Goal: Task Accomplishment & Management: Use online tool/utility

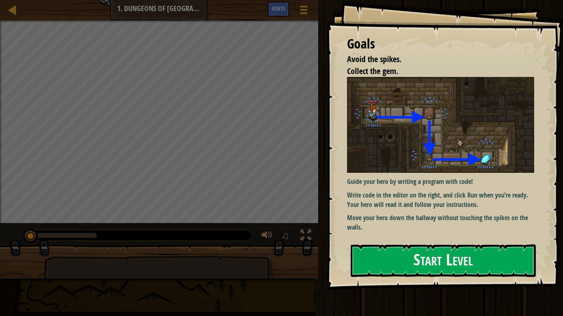
click at [284, 291] on div "Map Introduction to Computer Science 1. Dungeons of Kithgard Game Menu Done Hin…" at bounding box center [281, 158] width 563 height 316
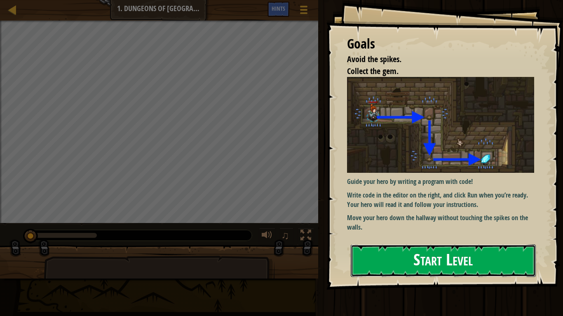
click at [426, 259] on button "Start Level" at bounding box center [443, 261] width 185 height 33
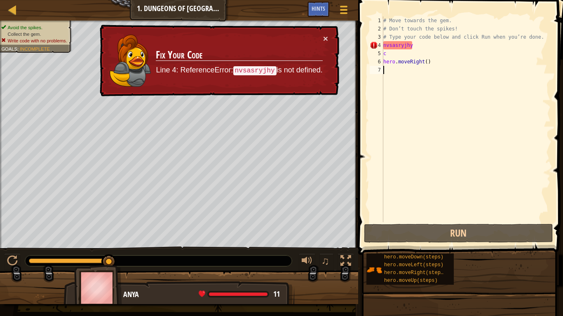
type textarea "h"
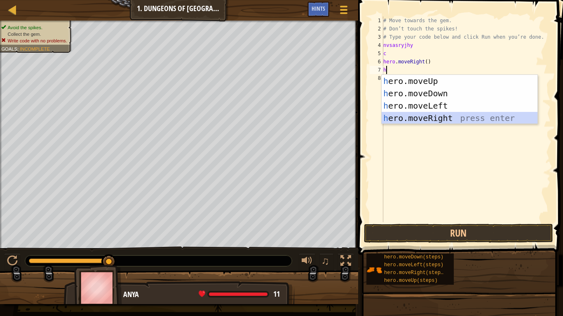
click at [422, 119] on div "h ero.moveUp press enter h ero.moveDown press enter h ero.moveLeft press enter …" at bounding box center [460, 112] width 156 height 74
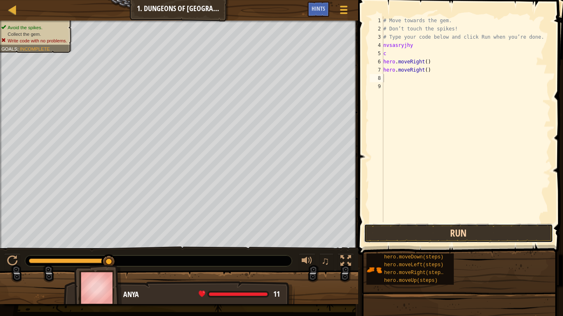
click at [409, 237] on button "Run" at bounding box center [458, 233] width 189 height 19
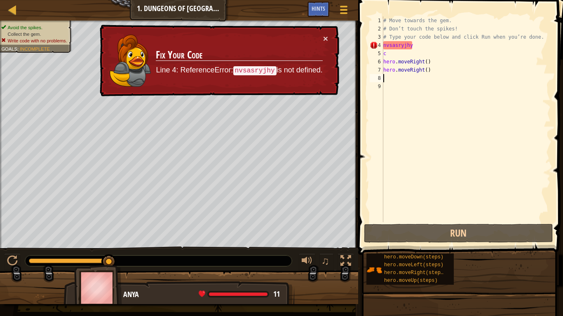
click at [389, 76] on div "# Move towards the gem. # Don’t touch the spikes! # Type your code below and cl…" at bounding box center [466, 127] width 169 height 223
click at [294, 42] on td "Fix Your Code Line 4: ReferenceError: nvsasryjhy is not defined." at bounding box center [238, 60] width 167 height 53
type textarea "h"
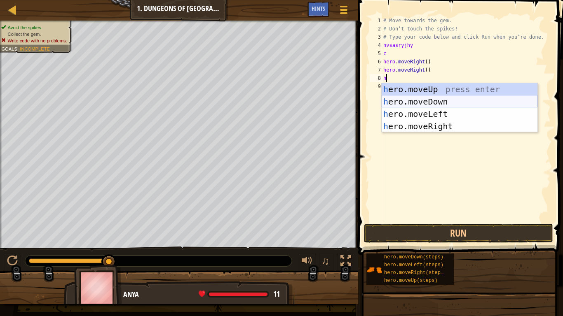
click at [402, 102] on div "h ero.moveUp press enter h ero.moveDown press enter h ero.moveLeft press enter …" at bounding box center [460, 120] width 156 height 74
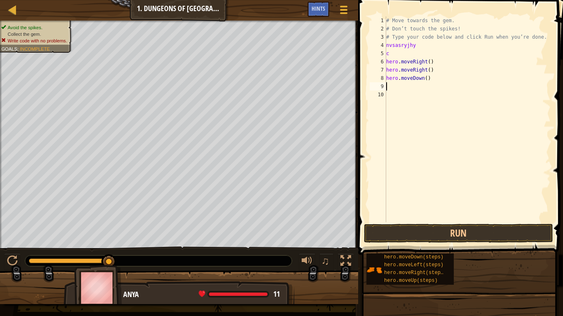
type textarea "h"
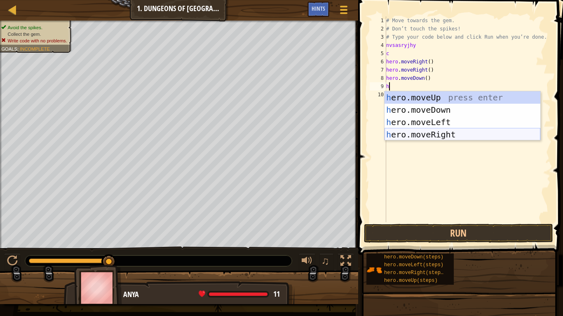
click at [393, 139] on div "h ero.moveUp press enter h ero.moveDown press enter h ero.moveLeft press enter …" at bounding box center [462, 128] width 156 height 74
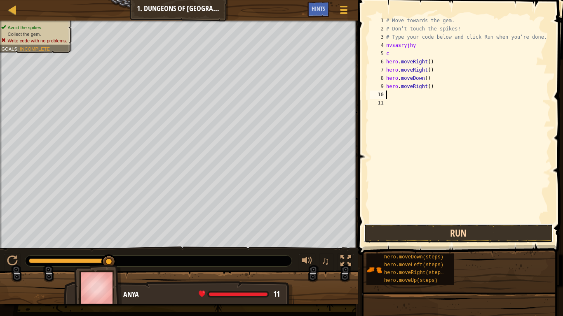
click at [419, 237] on button "Run" at bounding box center [458, 233] width 189 height 19
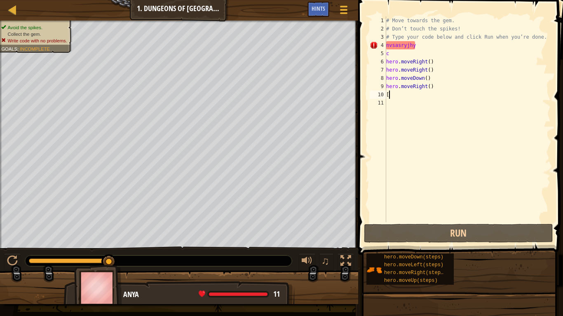
type textarea "[]"
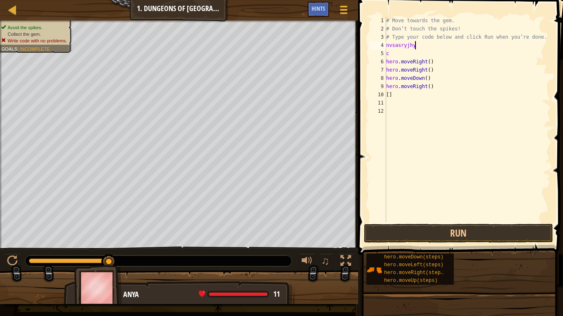
click at [442, 49] on div "# Move towards the gem. # Don’t touch the spikes! # Type your code below and cl…" at bounding box center [467, 127] width 166 height 223
type textarea "n"
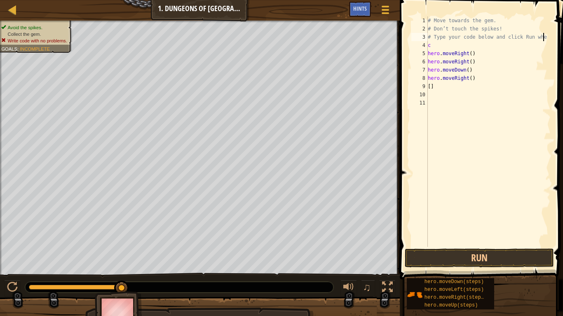
click at [445, 53] on div "# Move towards the gem. # Don’t touch the spikes! # Type your code below and cl…" at bounding box center [488, 139] width 124 height 247
click at [444, 45] on div "# Move towards the gem. # Don’t touch the spikes! # Type your code below and cl…" at bounding box center [488, 139] width 124 height 247
type textarea "c"
type textarea "h"
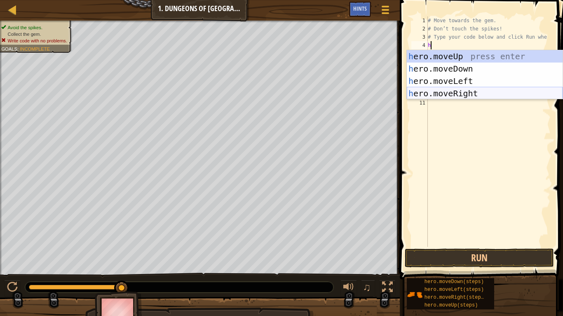
click at [465, 93] on div "h ero.moveUp press enter h ero.moveDown press enter h ero.moveLeft press enter …" at bounding box center [485, 87] width 156 height 74
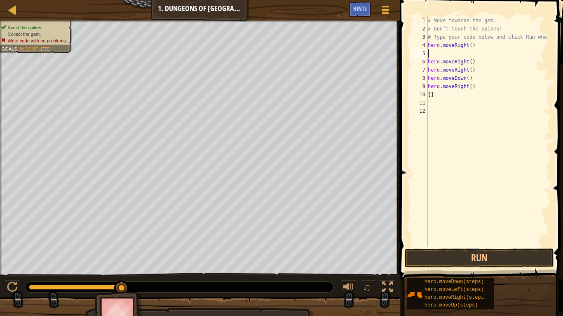
type textarea "h"
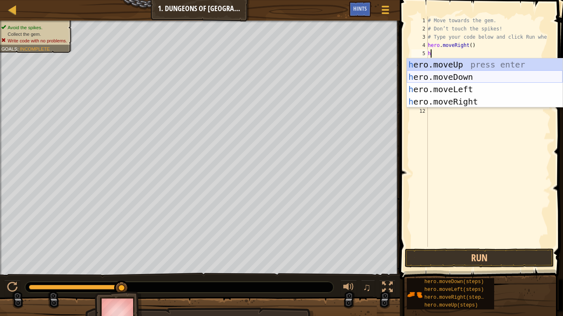
click at [511, 75] on div "h ero.moveUp press enter h ero.moveDown press enter h ero.moveLeft press enter …" at bounding box center [485, 96] width 156 height 74
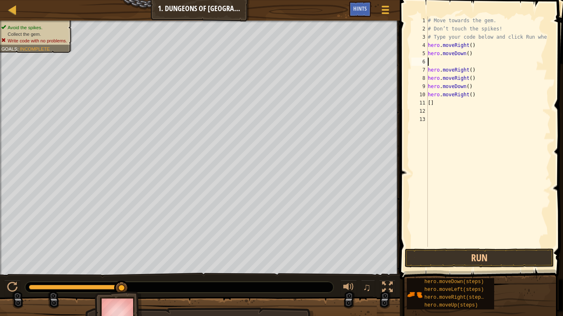
type textarea "h"
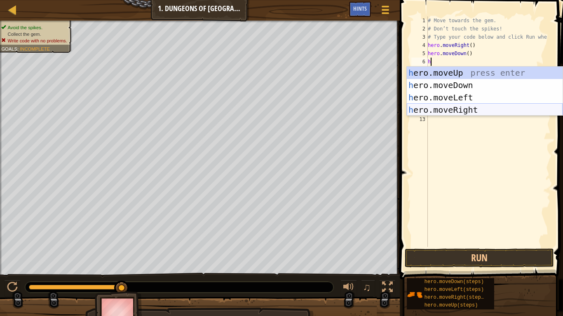
click at [479, 112] on div "h ero.moveUp press enter h ero.moveDown press enter h ero.moveLeft press enter …" at bounding box center [485, 104] width 156 height 74
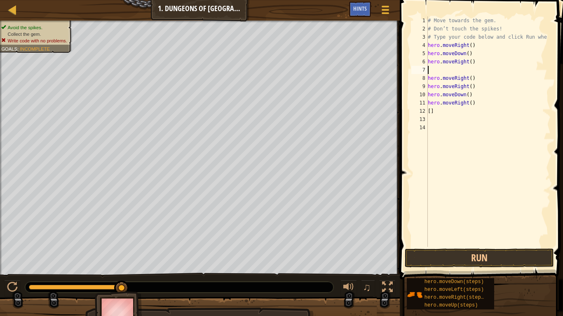
click at [478, 91] on div "# Move towards the gem. # Don’t touch the spikes! # Type your code below and cl…" at bounding box center [488, 139] width 124 height 247
click at [482, 111] on div "# Move towards the gem. # Don’t touch the spikes! # Type your code below and cl…" at bounding box center [488, 139] width 124 height 247
click at [479, 110] on div "# Move towards the gem. # Don’t touch the spikes! # Type your code below and cl…" at bounding box center [488, 139] width 124 height 247
click at [476, 108] on div "# Move towards the gem. # Don’t touch the spikes! # Type your code below and cl…" at bounding box center [488, 139] width 124 height 247
click at [474, 104] on div "# Move towards the gem. # Don’t touch the spikes! # Type your code below and cl…" at bounding box center [488, 139] width 124 height 247
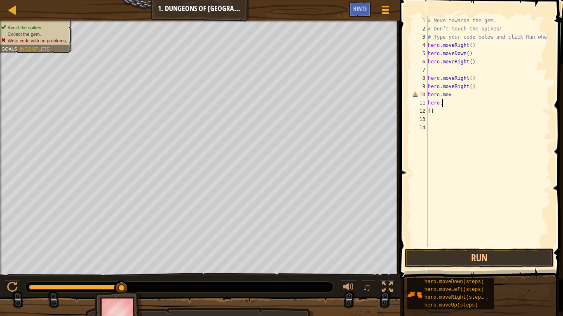
type textarea "h"
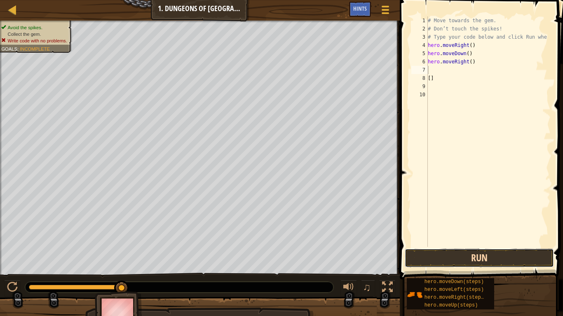
click at [492, 255] on button "Run" at bounding box center [479, 258] width 149 height 19
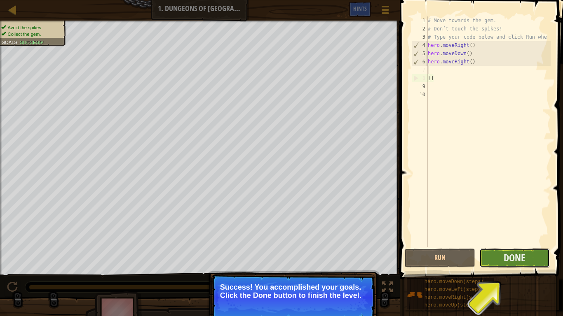
click at [515, 265] on button "Done" at bounding box center [514, 258] width 70 height 19
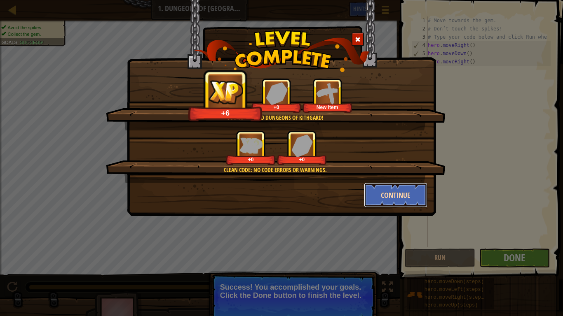
click at [396, 202] on button "Continue" at bounding box center [396, 195] width 64 height 25
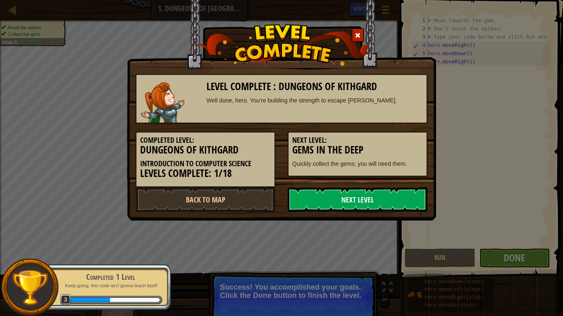
click at [396, 201] on link "Next Level" at bounding box center [358, 199] width 140 height 25
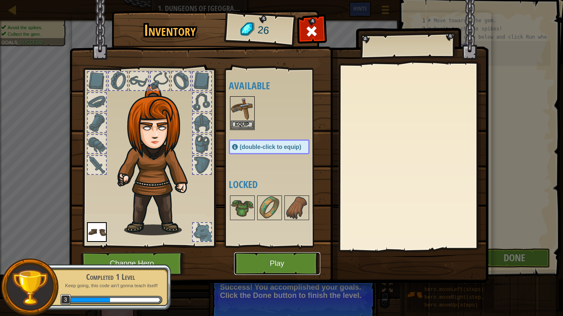
click at [290, 262] on button "Play" at bounding box center [277, 264] width 86 height 23
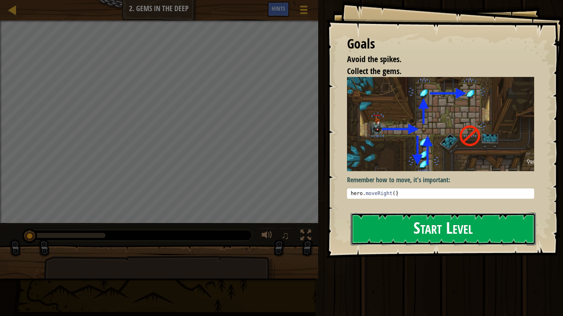
click at [376, 238] on button "Start Level" at bounding box center [443, 229] width 185 height 33
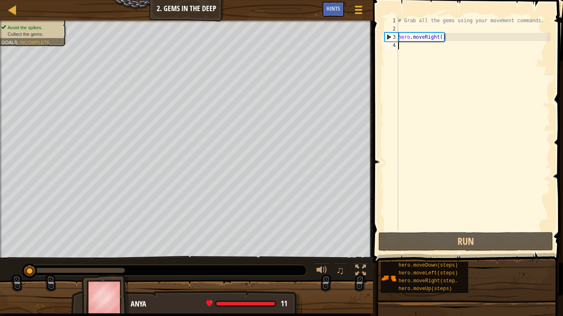
click at [434, 36] on div "# Grab all the gems using your movement commands. hero . moveRight ( )" at bounding box center [473, 131] width 154 height 231
type textarea "hero.moveRight()"
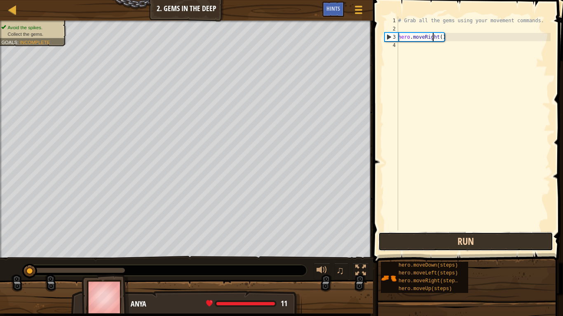
click at [447, 240] on button "Run" at bounding box center [465, 241] width 175 height 19
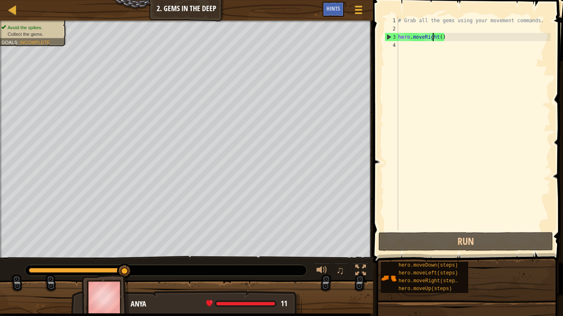
click at [416, 30] on div "# Grab all the gems using your movement commands. hero . moveRight ( )" at bounding box center [473, 131] width 154 height 231
type textarea "m"
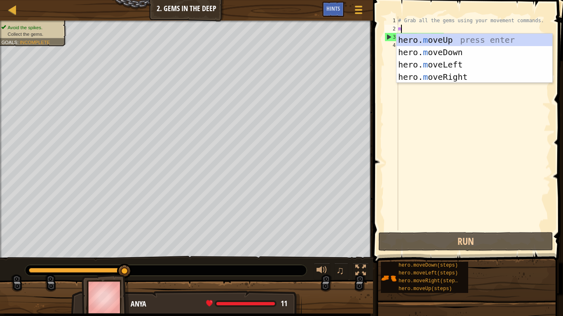
scroll to position [4, 0]
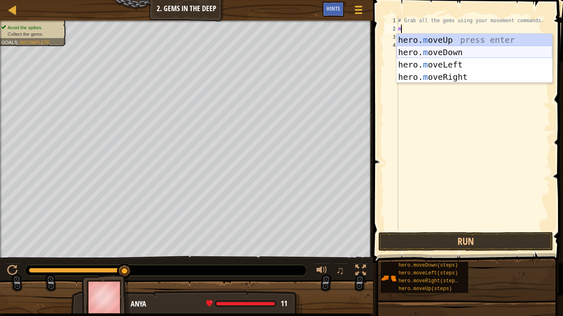
click at [481, 51] on div "hero. m oveUp press enter hero. m oveDown press enter hero. m oveLeft press ent…" at bounding box center [474, 71] width 156 height 74
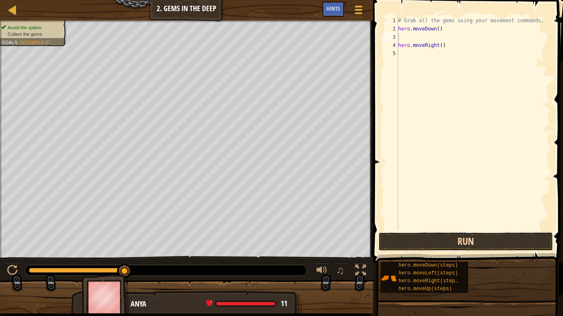
click at [462, 238] on button "Run" at bounding box center [465, 241] width 175 height 19
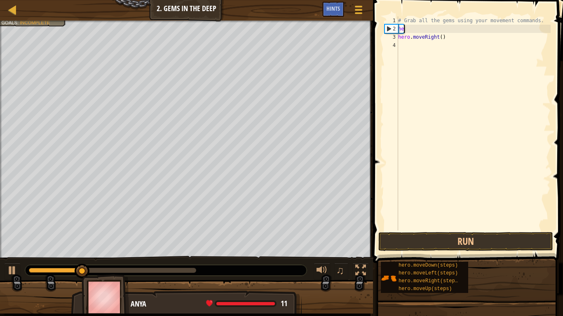
type textarea "h"
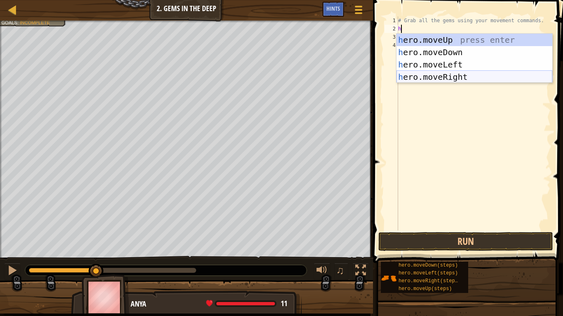
click at [494, 77] on div "h ero.moveUp press enter h ero.moveDown press enter h ero.moveLeft press enter …" at bounding box center [474, 71] width 156 height 74
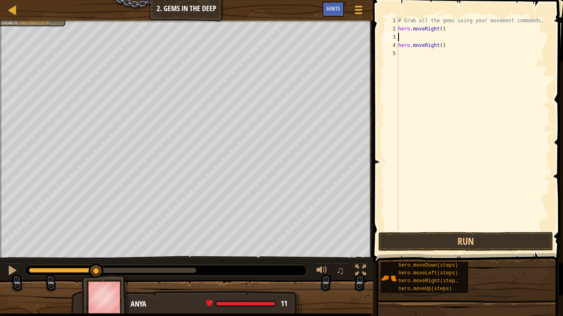
type textarea "h"
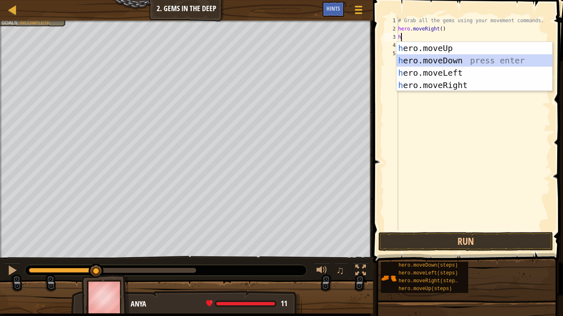
click at [452, 64] on div "h ero.moveUp press enter h ero.moveDown press enter h ero.moveLeft press enter …" at bounding box center [474, 79] width 156 height 74
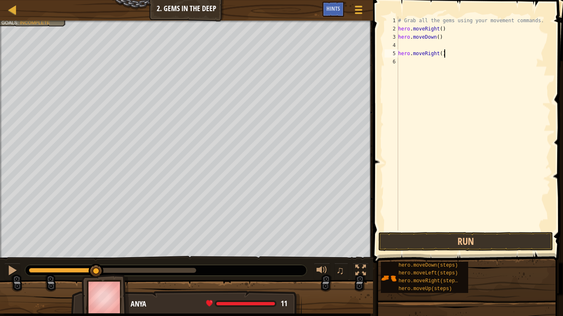
click at [453, 54] on div "# Grab all the gems using your movement commands. hero . moveRight ( ) hero . m…" at bounding box center [473, 131] width 154 height 231
type textarea "h"
click at [446, 241] on button "Run" at bounding box center [465, 241] width 175 height 19
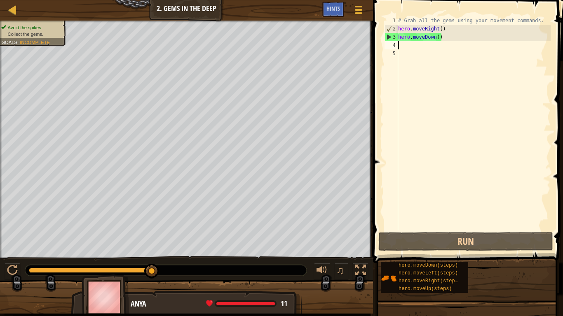
type textarea "n"
type textarea "m"
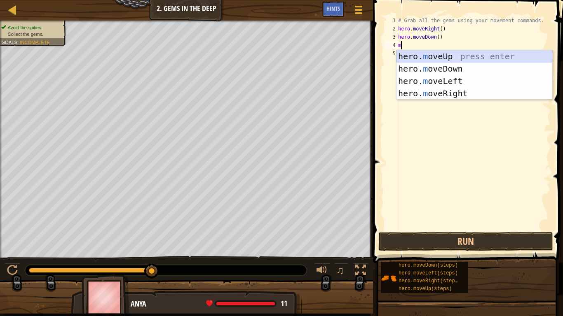
click at [424, 56] on div "hero. m oveUp press enter hero. m oveDown press enter hero. m oveLeft press ent…" at bounding box center [474, 87] width 156 height 74
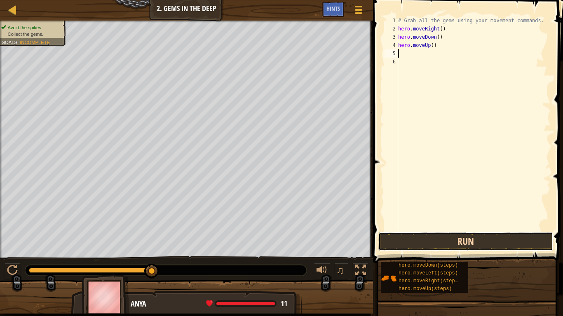
click at [452, 242] on button "Run" at bounding box center [465, 241] width 175 height 19
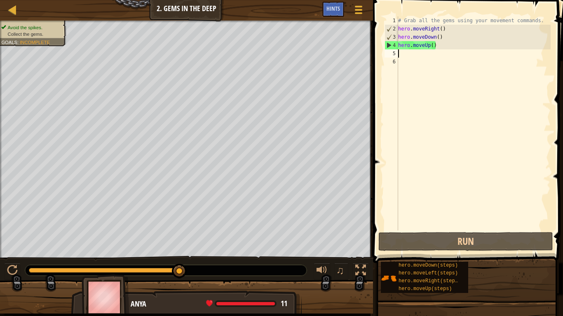
type textarea "h"
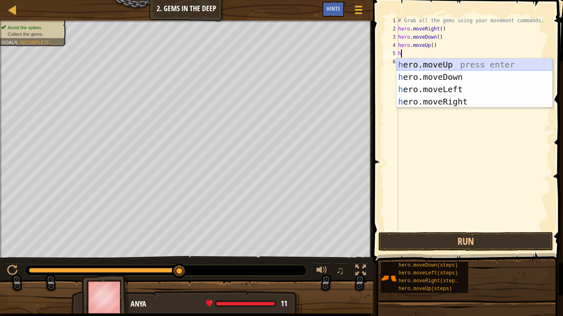
click at [454, 66] on div "h ero.moveUp press enter h ero.moveDown press enter h ero.moveLeft press enter …" at bounding box center [474, 96] width 156 height 74
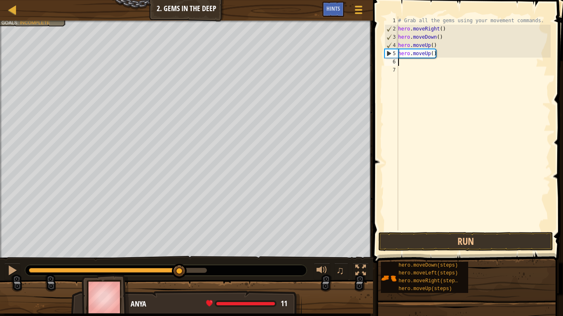
type textarea "h"
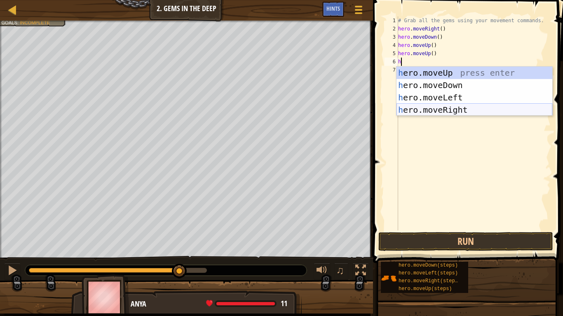
click at [463, 112] on div "h ero.moveUp press enter h ero.moveDown press enter h ero.moveLeft press enter …" at bounding box center [474, 104] width 156 height 74
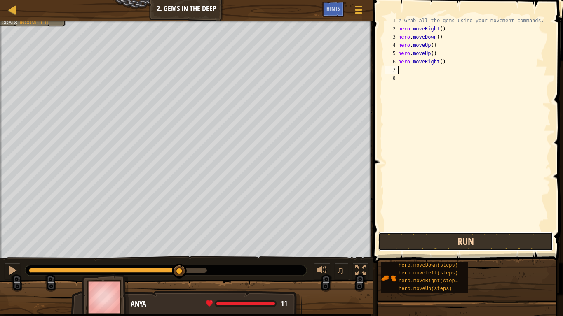
click at [456, 244] on button "Run" at bounding box center [465, 241] width 175 height 19
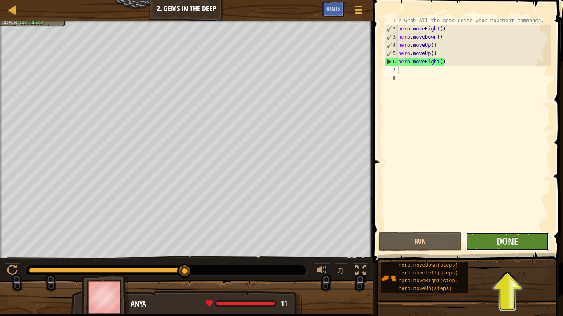
click at [508, 250] on button "Done" at bounding box center [507, 241] width 83 height 19
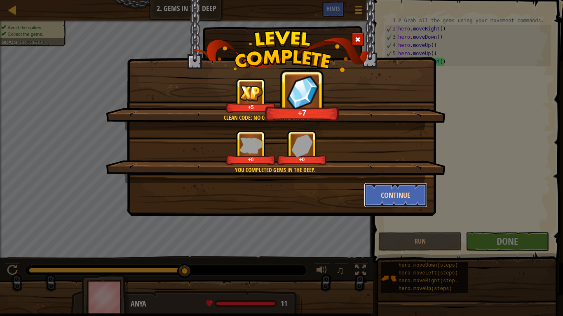
click at [398, 189] on button "Continue" at bounding box center [396, 195] width 64 height 25
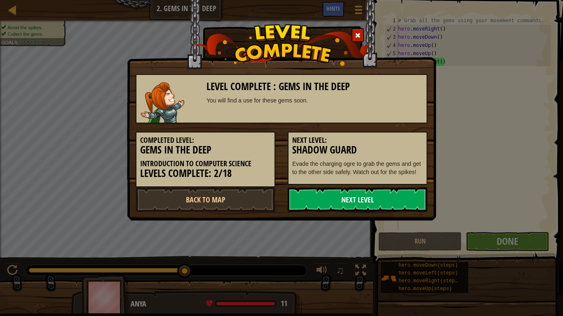
click at [387, 206] on link "Next Level" at bounding box center [358, 199] width 140 height 25
